Goal: Task Accomplishment & Management: Use online tool/utility

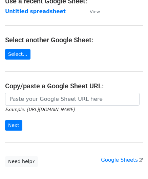
scroll to position [68, 0]
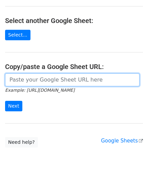
click at [43, 80] on input "url" at bounding box center [72, 79] width 134 height 13
paste input "https://docs.google.com/spreadsheets/d/1JN6AqD33CSws6_hpbAkfuuJpcWRUrNoKWKOVeW2…"
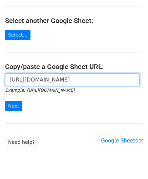
scroll to position [0, 156]
type input "https://docs.google.com/spreadsheets/d/1JN6AqD33CSws6_hpbAkfuuJpcWRUrNoKWKOVeW2…"
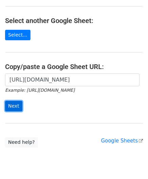
click at [14, 107] on input "Next" at bounding box center [13, 106] width 17 height 10
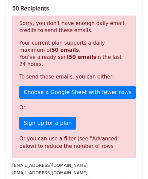
scroll to position [229, 0]
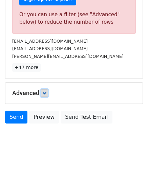
click at [46, 91] on icon at bounding box center [44, 93] width 4 height 4
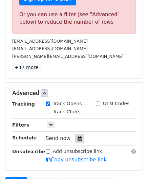
click at [78, 136] on icon at bounding box center [80, 138] width 4 height 5
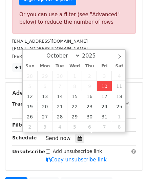
type input "[DATE] 12:00"
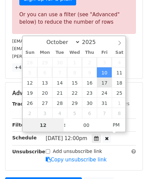
paste input "0"
type input "10"
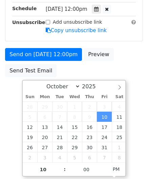
type input "[DATE] 22:00"
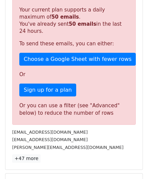
scroll to position [310, 0]
